Goal: Task Accomplishment & Management: Manage account settings

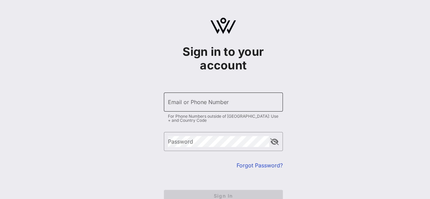
scroll to position [41, 0]
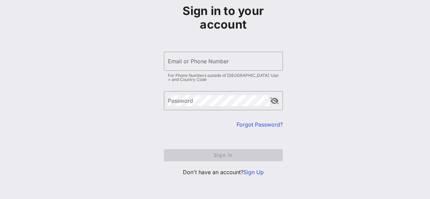
click at [249, 124] on link "Forgot Password?" at bounding box center [259, 124] width 46 height 7
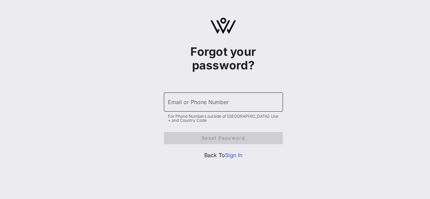
click at [223, 106] on input "Email or Phone Number" at bounding box center [223, 101] width 111 height 11
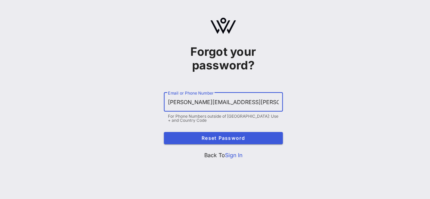
type input "marissa.millet@hrblock.com"
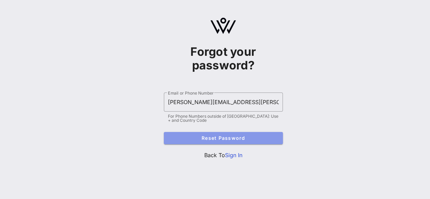
click at [232, 135] on span "Reset Password" at bounding box center [223, 138] width 108 height 6
